Goal: Use online tool/utility: Utilize a website feature to perform a specific function

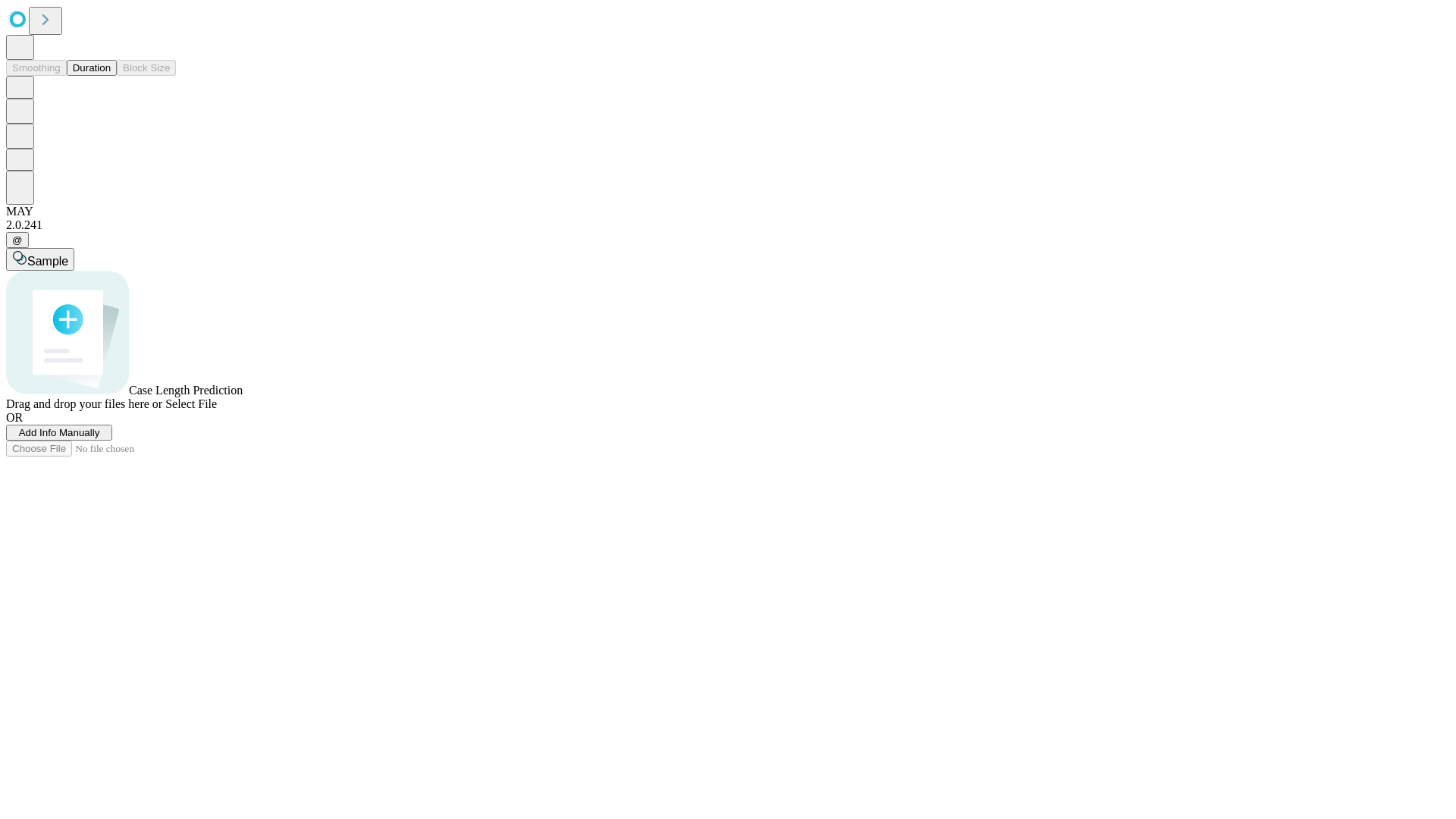
click at [111, 76] on button "Duration" at bounding box center [91, 68] width 50 height 16
click at [100, 439] on span "Add Info Manually" at bounding box center [60, 433] width 81 height 12
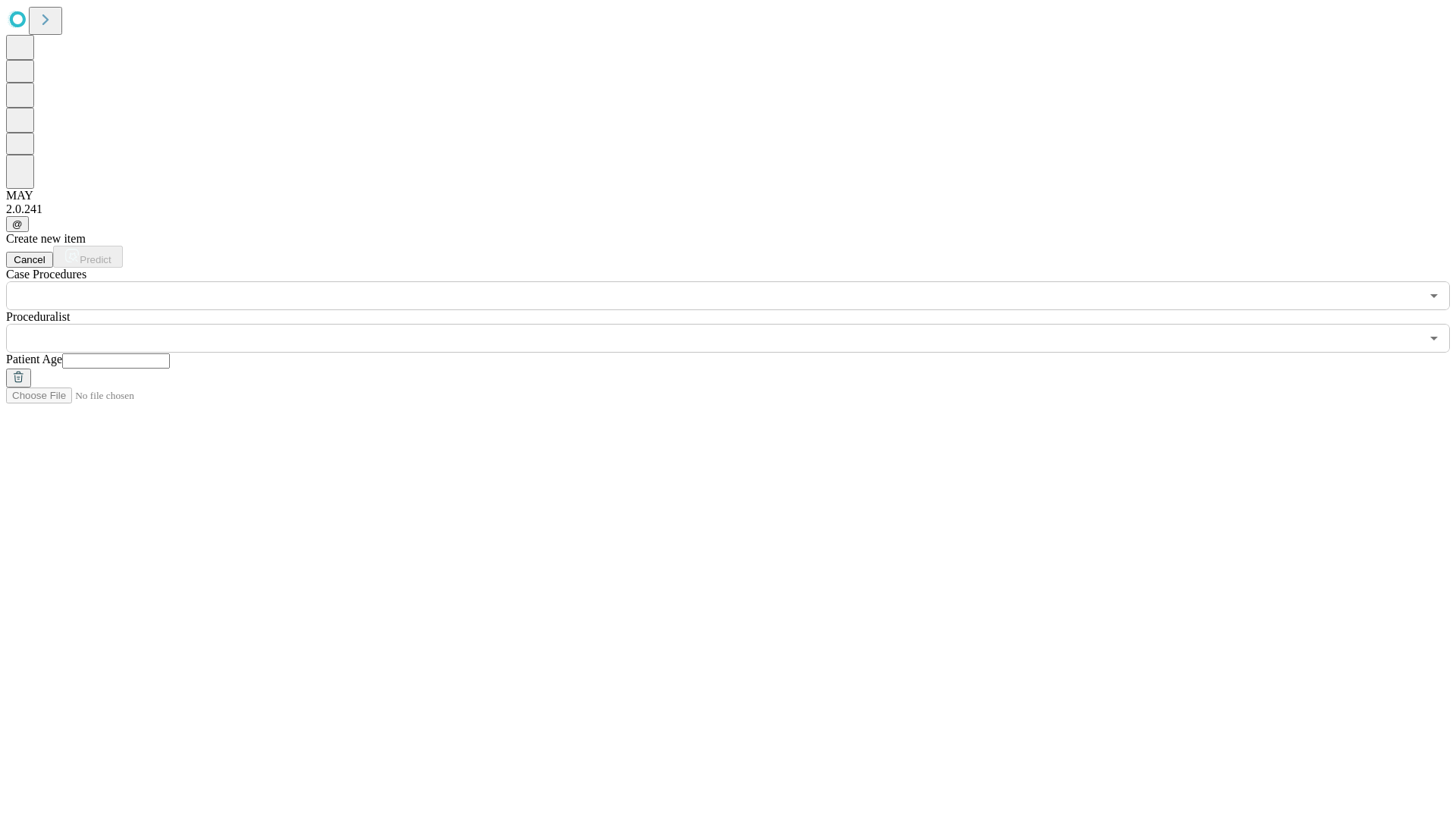
click at [170, 353] on input "text" at bounding box center [116, 360] width 107 height 15
type input "**"
click at [738, 324] on input "text" at bounding box center [713, 339] width 1414 height 29
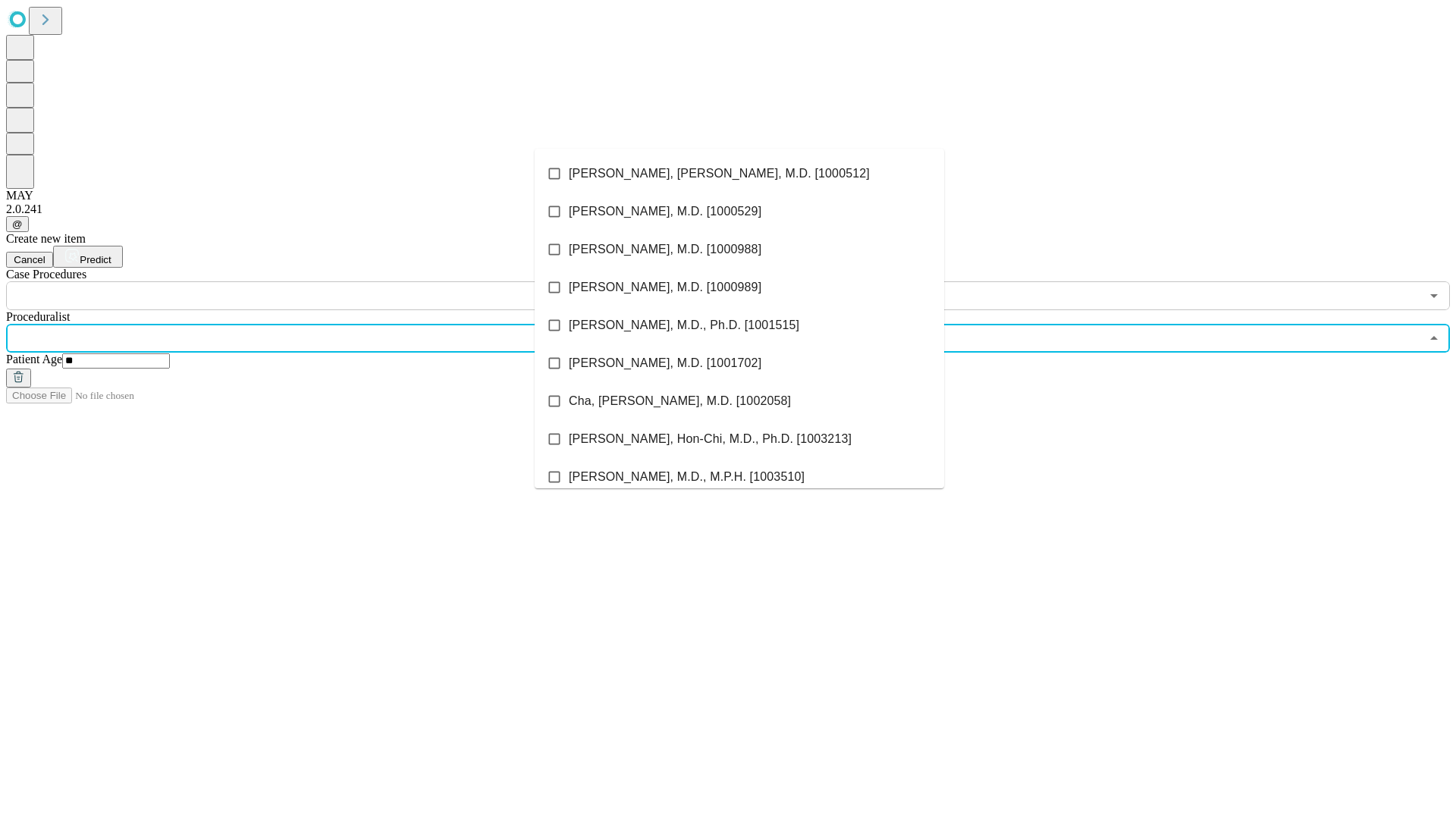
click at [739, 173] on li "[PERSON_NAME], [PERSON_NAME], M.D. [1000512]" at bounding box center [739, 173] width 410 height 38
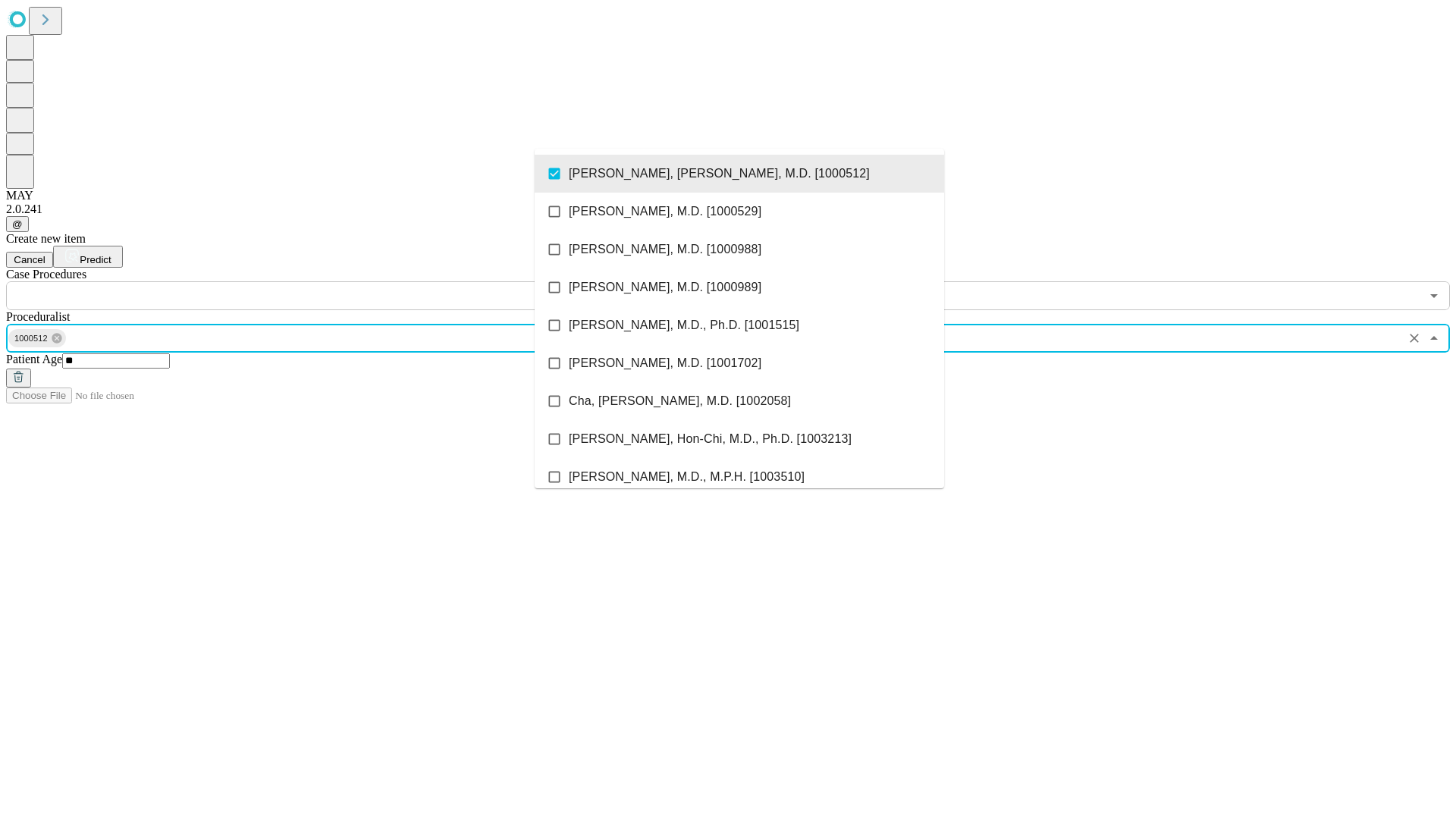
click at [319, 282] on input "text" at bounding box center [713, 296] width 1414 height 29
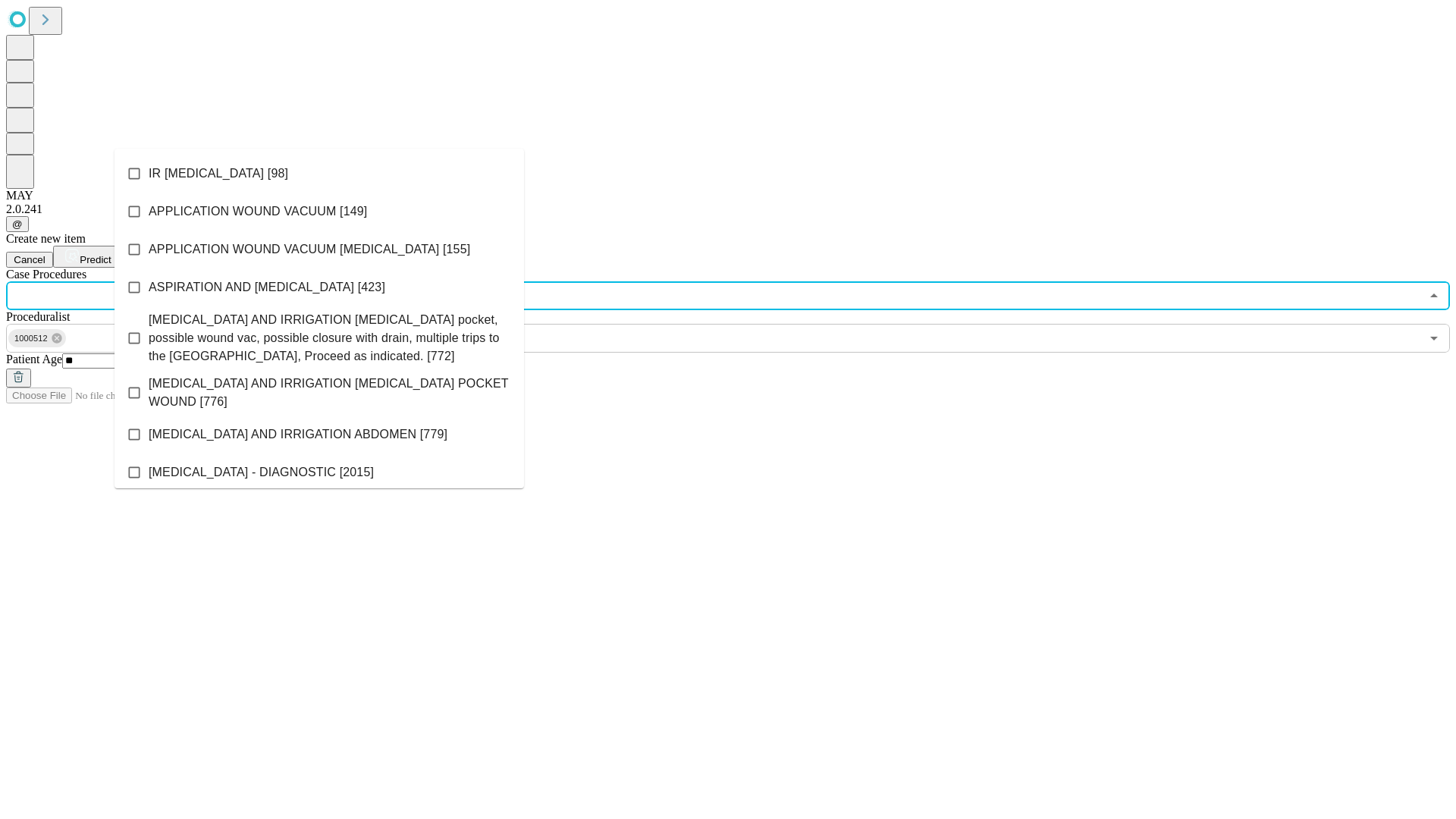
click at [320, 173] on li "IR [MEDICAL_DATA] [98]" at bounding box center [320, 173] width 410 height 38
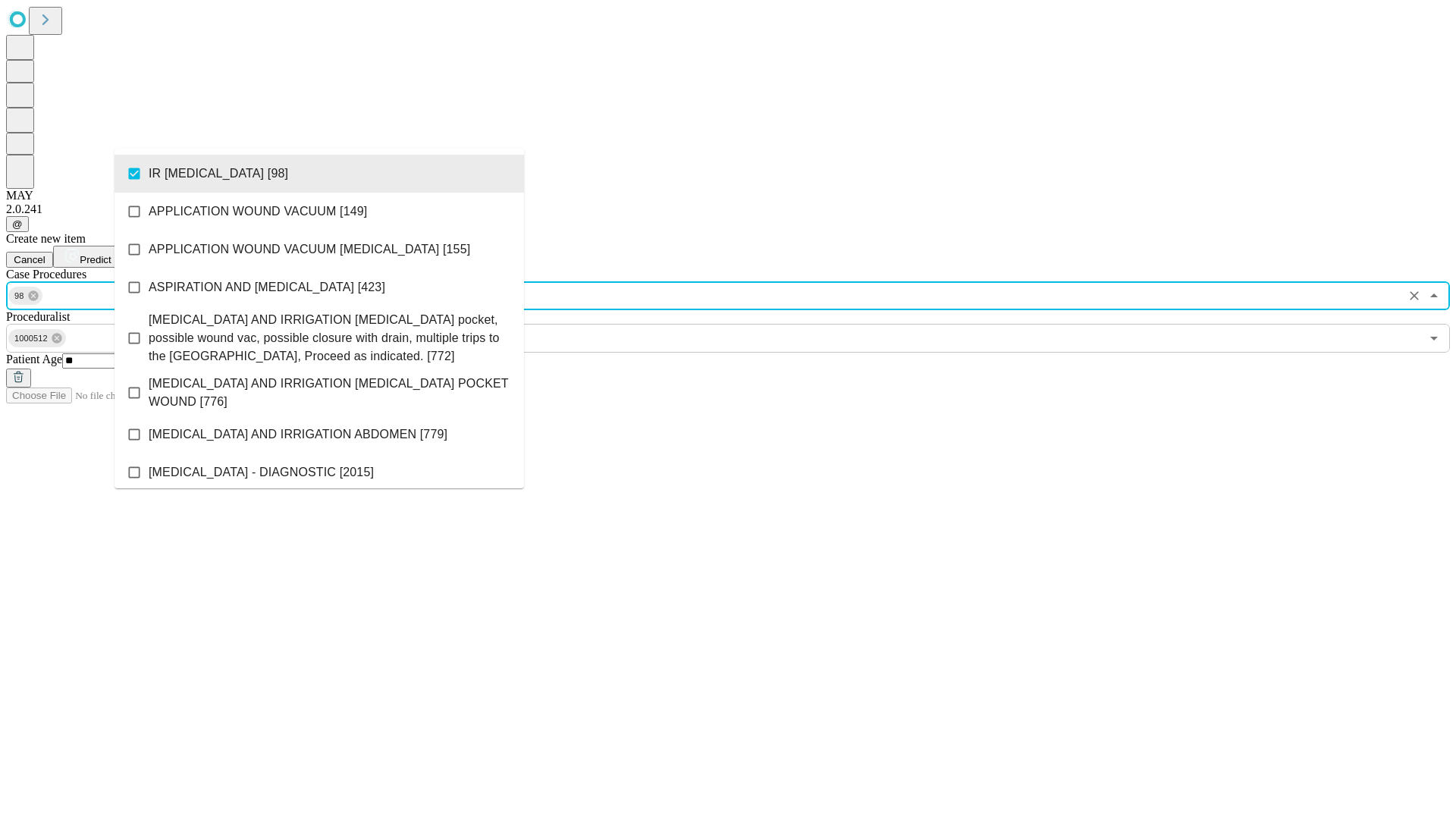
click at [111, 254] on span "Predict" at bounding box center [95, 259] width 31 height 12
